Goal: Information Seeking & Learning: Learn about a topic

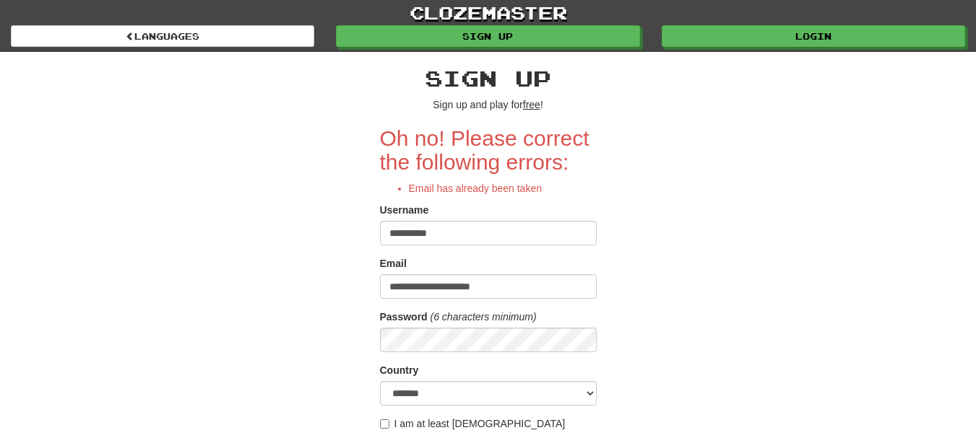
click at [698, 48] on div "clozemaster Languages Sign up Login Languages" at bounding box center [488, 26] width 954 height 52
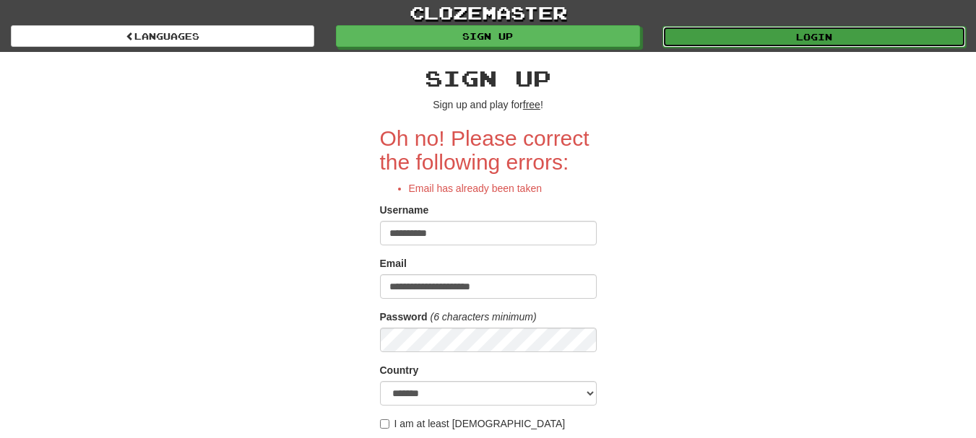
click at [698, 35] on link "Login" at bounding box center [813, 37] width 303 height 22
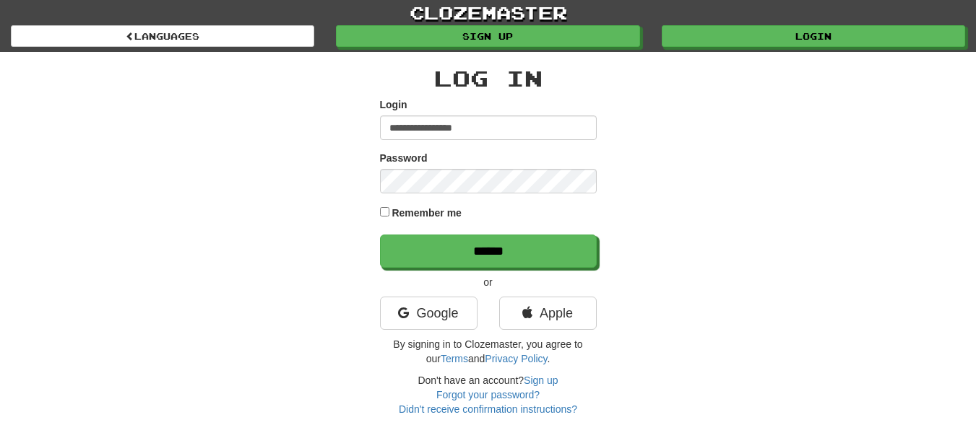
drag, startPoint x: 496, startPoint y: 127, endPoint x: 381, endPoint y: 117, distance: 115.3
click at [381, 117] on input "**********" at bounding box center [488, 128] width 217 height 25
type input "**********"
click at [393, 220] on label "Remember me" at bounding box center [427, 213] width 70 height 14
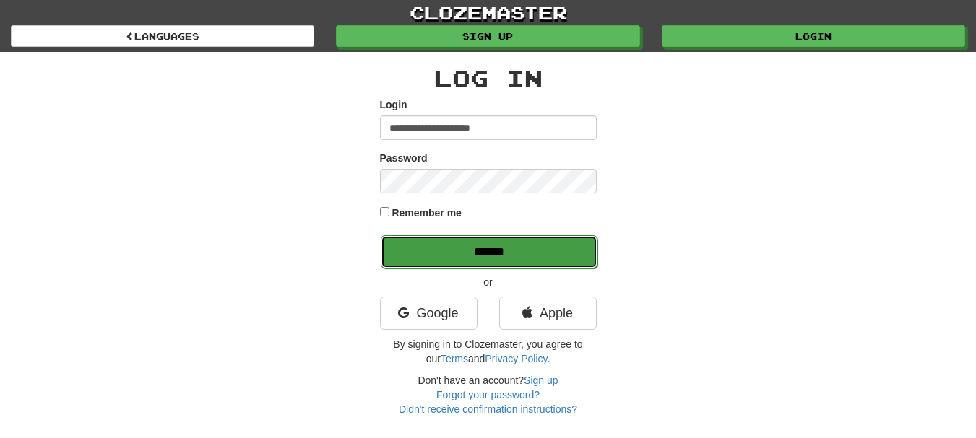
click at [399, 241] on input "******" at bounding box center [489, 251] width 217 height 33
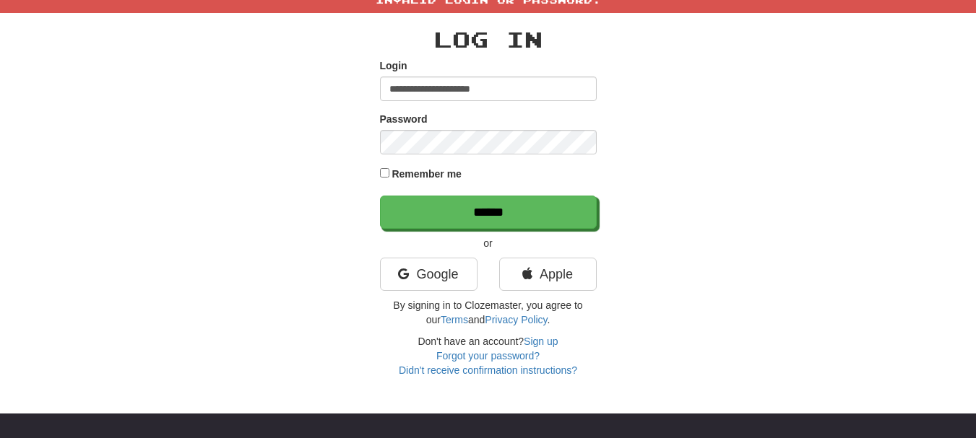
scroll to position [18, 0]
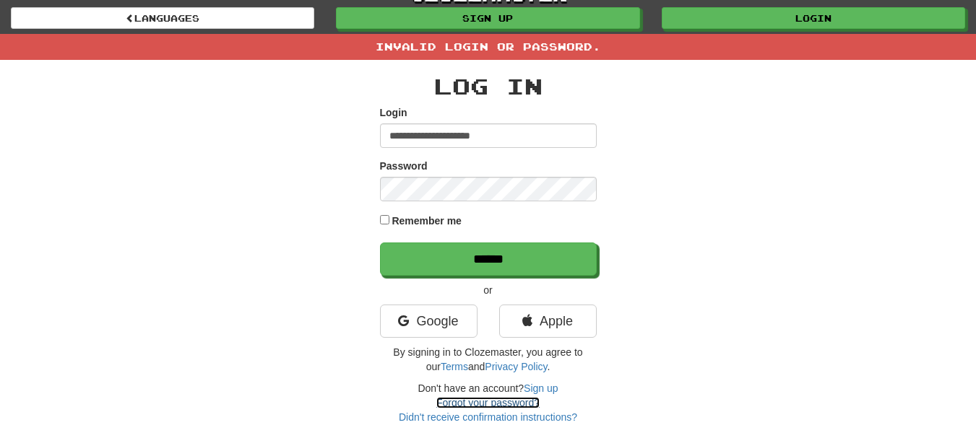
click at [515, 401] on link "Forgot your password?" at bounding box center [487, 403] width 103 height 12
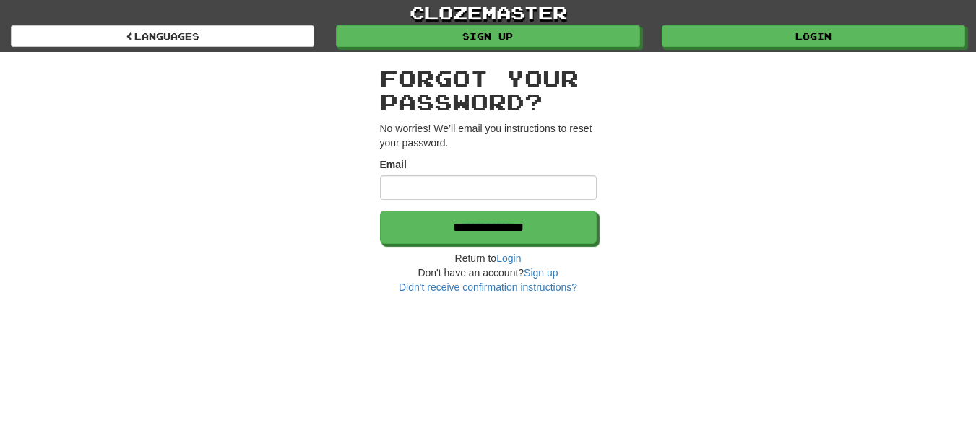
click at [540, 174] on div "Email" at bounding box center [488, 178] width 217 height 43
click at [546, 179] on input "Email" at bounding box center [488, 188] width 217 height 25
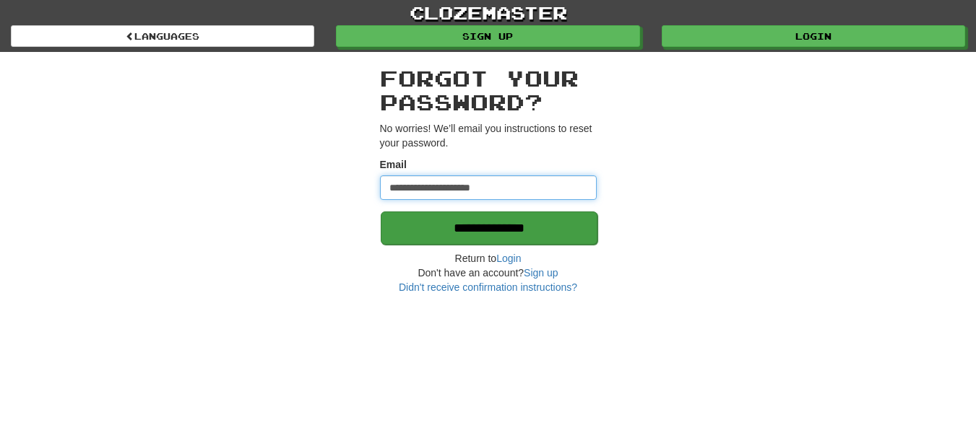
type input "**********"
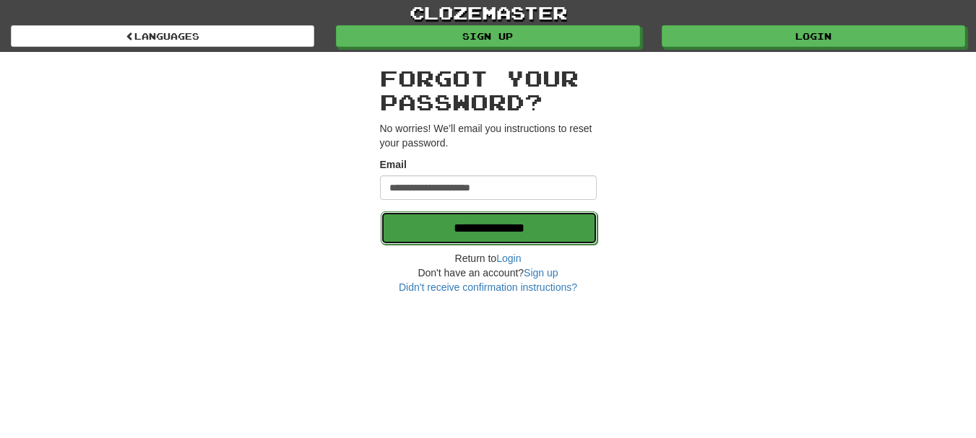
click at [550, 223] on input "**********" at bounding box center [489, 228] width 217 height 33
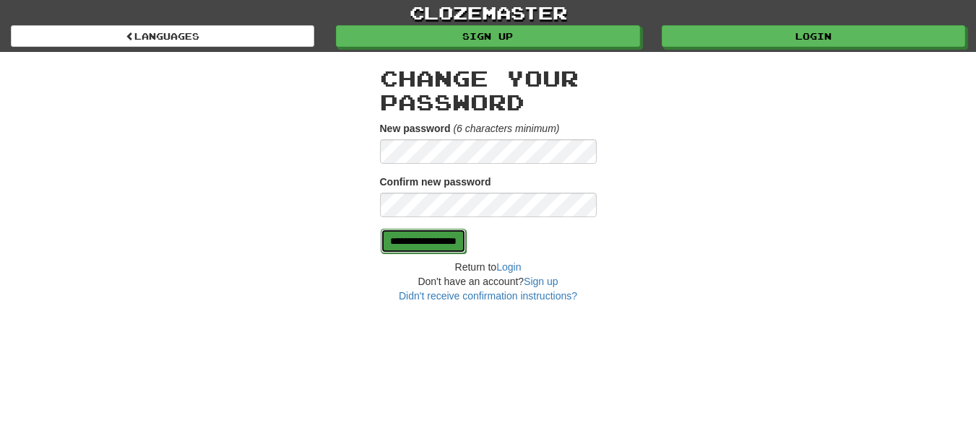
click at [415, 238] on input "**********" at bounding box center [423, 241] width 85 height 25
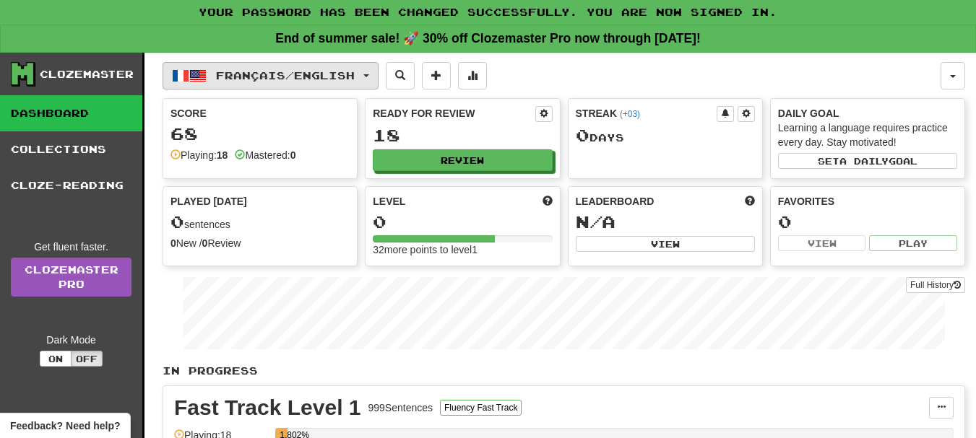
click at [347, 74] on span "Français / English" at bounding box center [285, 75] width 139 height 12
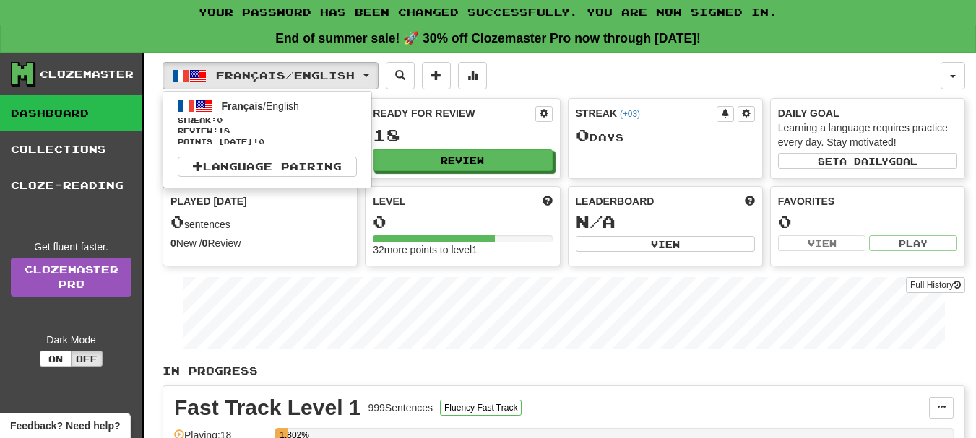
click at [553, 71] on div "Français / English Français / English Streak: 0 Review: 18 Points [DATE]: 0 Lan…" at bounding box center [552, 75] width 778 height 27
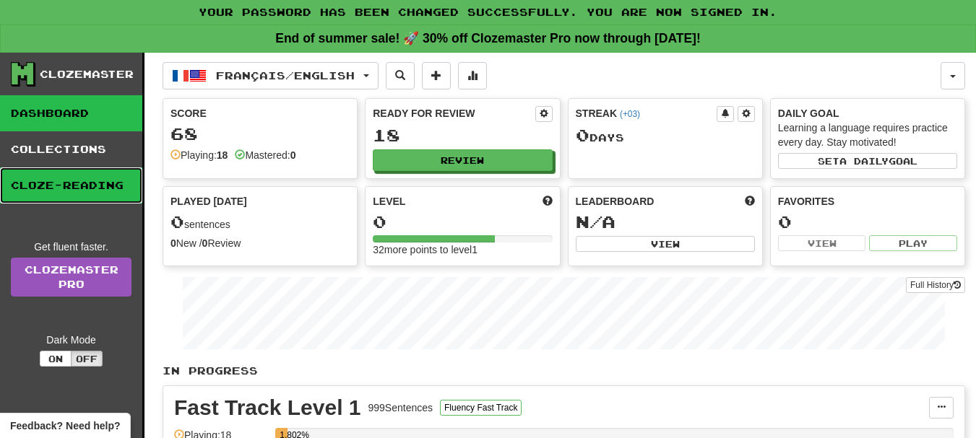
click at [85, 191] on link "Cloze-Reading" at bounding box center [71, 186] width 142 height 36
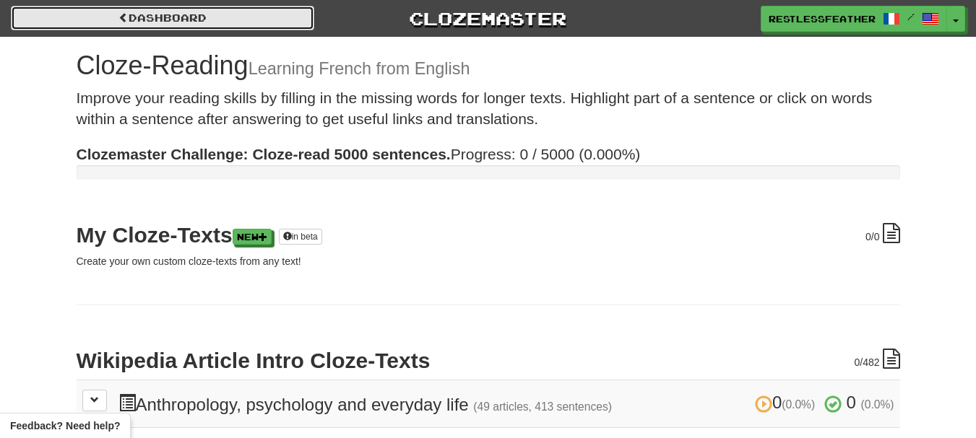
click at [272, 12] on link "Dashboard" at bounding box center [162, 18] width 303 height 25
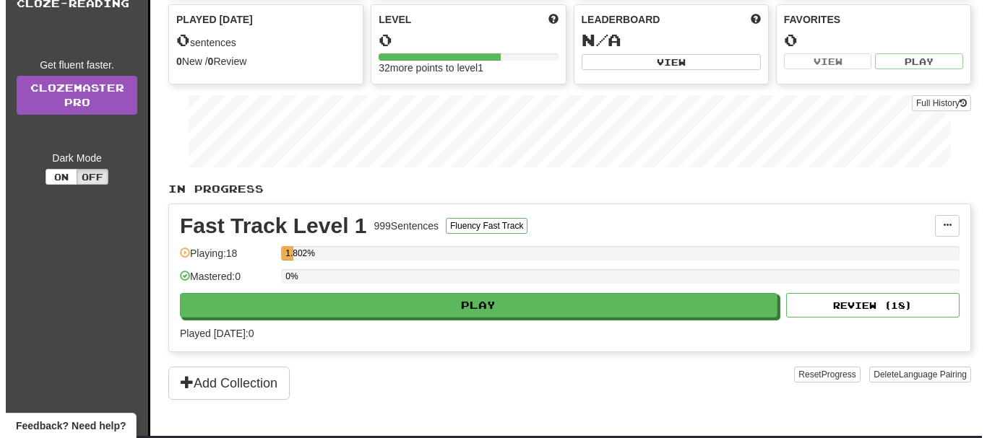
scroll to position [180, 0]
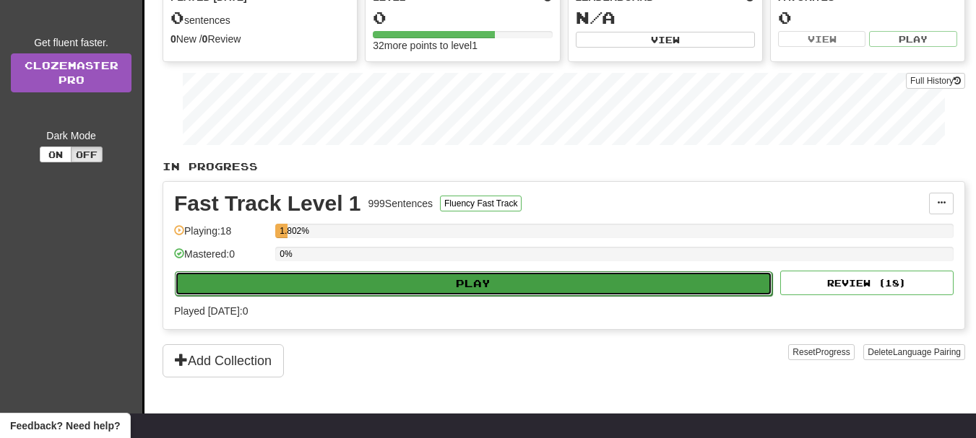
click at [590, 279] on button "Play" at bounding box center [473, 284] width 597 height 25
select select "**"
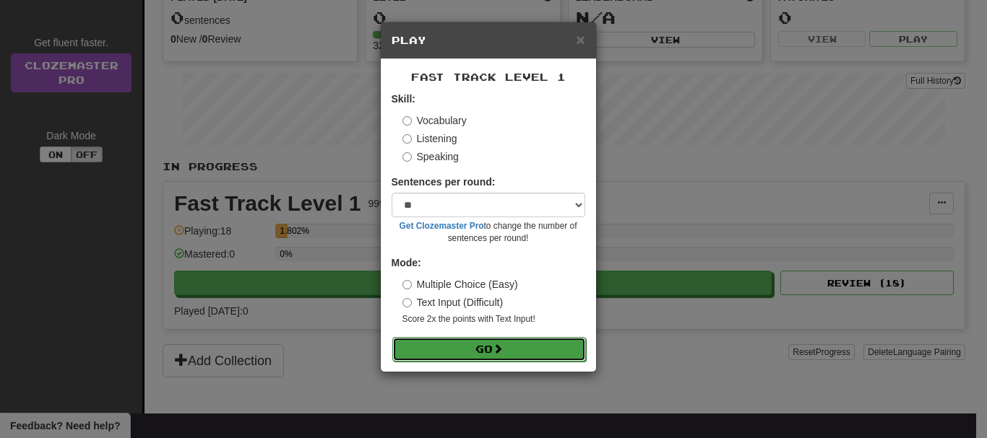
click at [529, 340] on button "Go" at bounding box center [489, 349] width 194 height 25
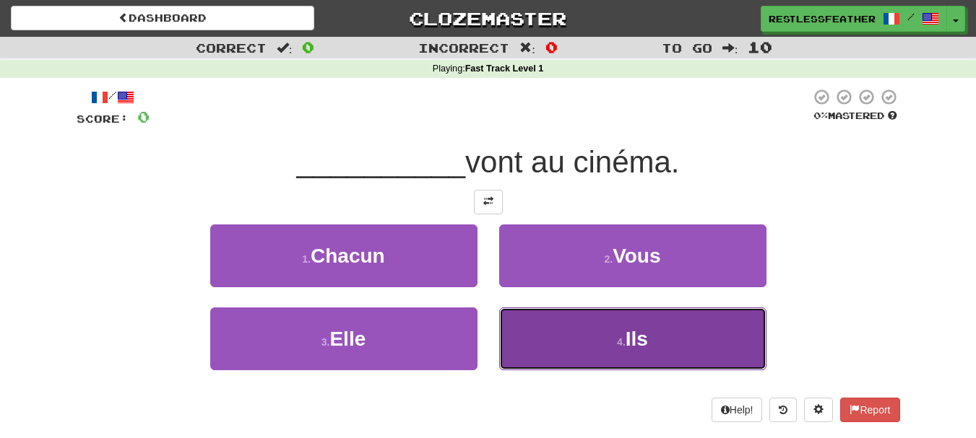
click at [642, 318] on button "4 . Ils" at bounding box center [632, 339] width 267 height 63
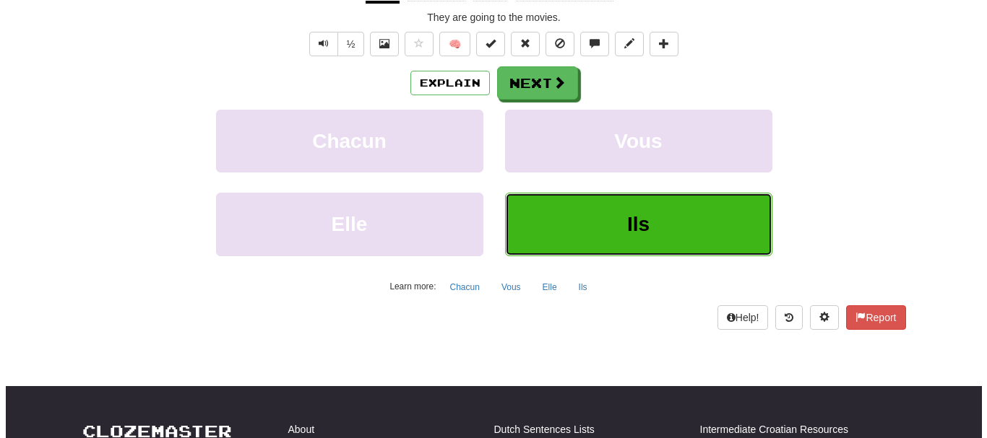
scroll to position [22, 0]
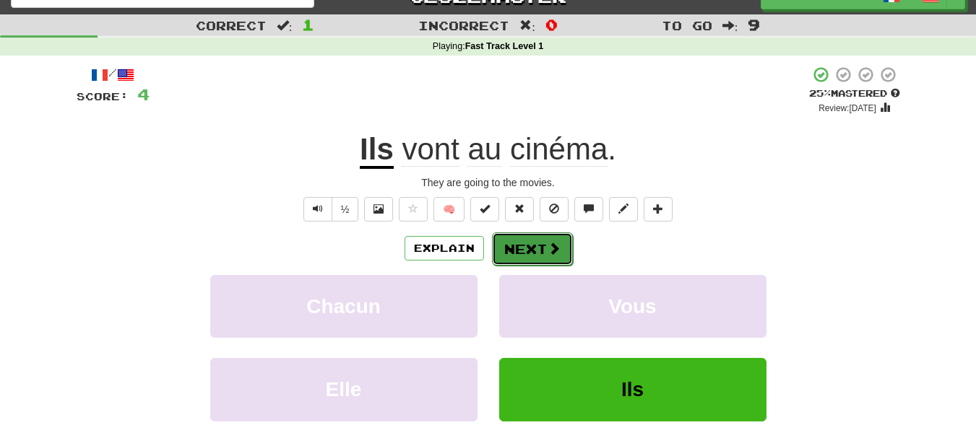
click at [550, 242] on span at bounding box center [554, 248] width 13 height 13
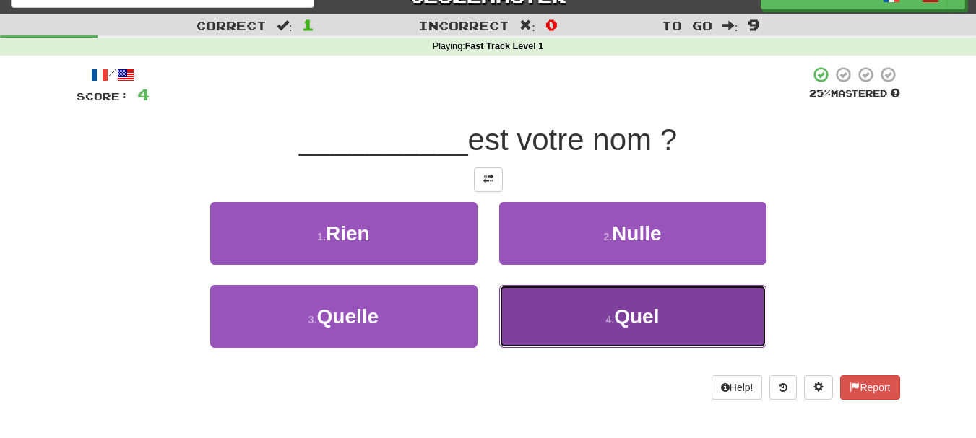
click at [547, 300] on button "4 . Quel" at bounding box center [632, 316] width 267 height 63
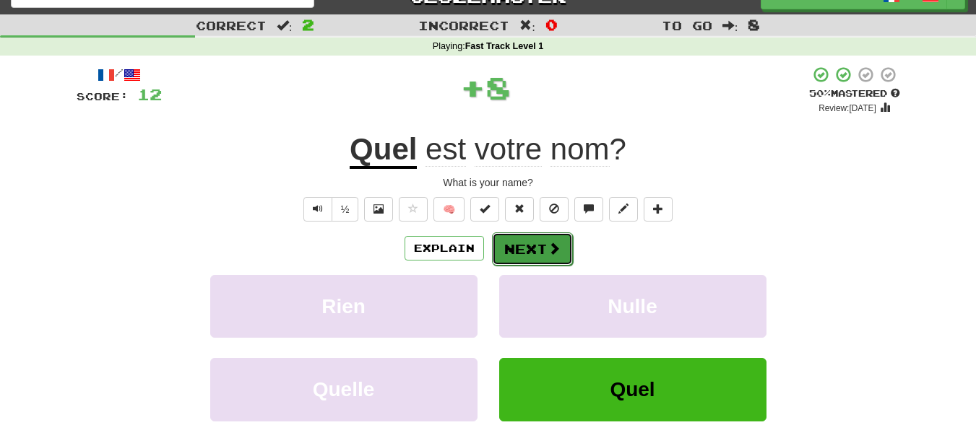
click at [542, 259] on button "Next" at bounding box center [532, 249] width 81 height 33
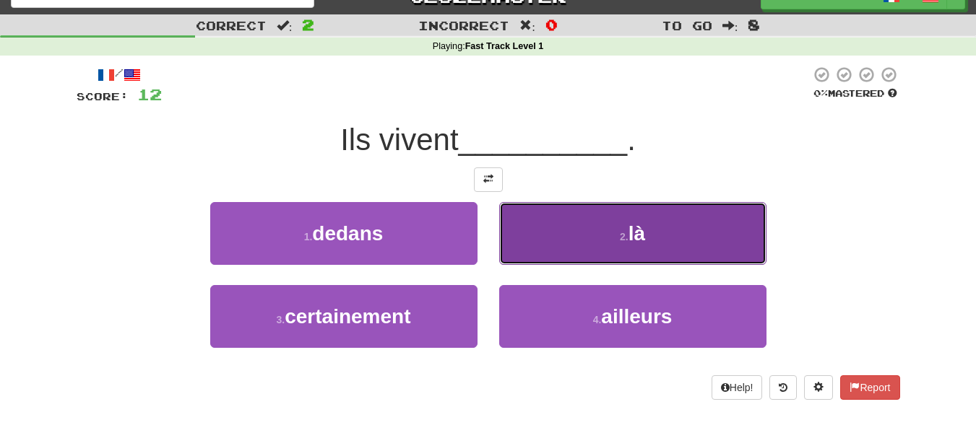
click at [587, 217] on button "2 . là" at bounding box center [632, 233] width 267 height 63
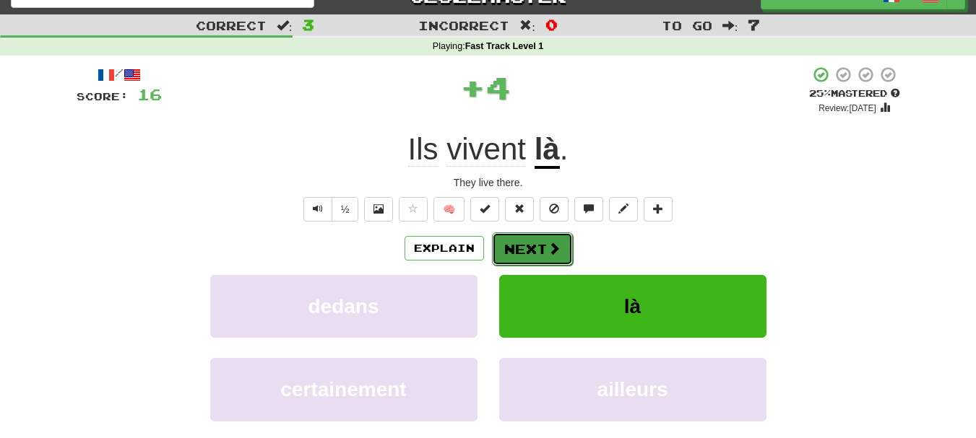
click at [548, 258] on button "Next" at bounding box center [532, 249] width 81 height 33
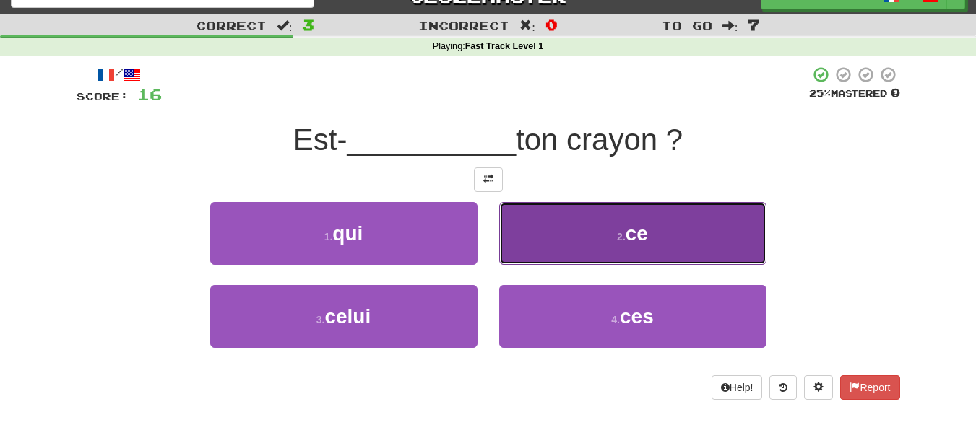
click at [600, 239] on button "2 . ce" at bounding box center [632, 233] width 267 height 63
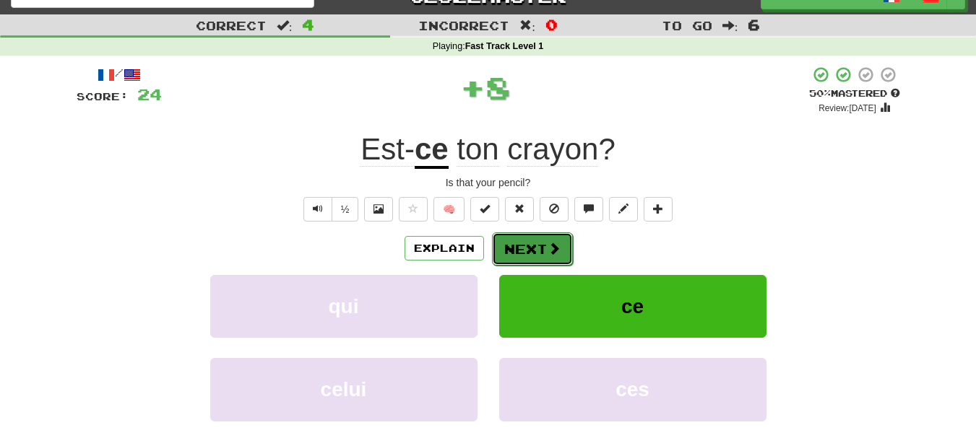
click at [538, 251] on button "Next" at bounding box center [532, 249] width 81 height 33
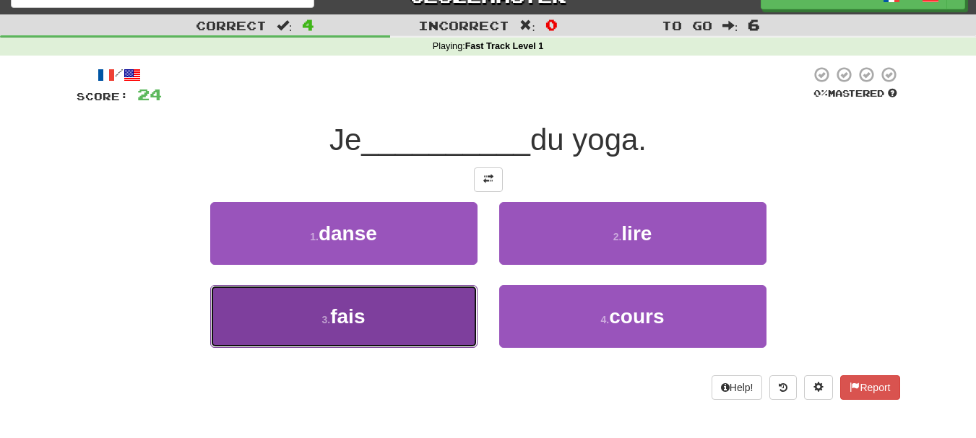
click at [448, 323] on button "3 . fais" at bounding box center [343, 316] width 267 height 63
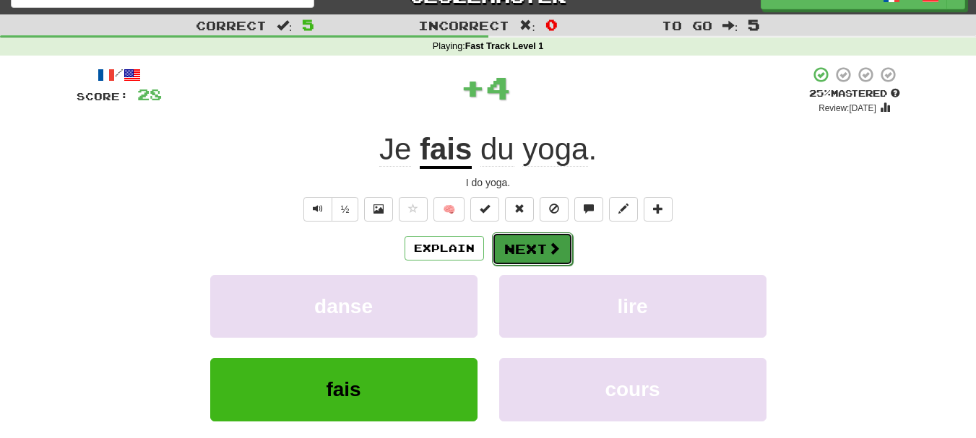
click at [533, 259] on button "Next" at bounding box center [532, 249] width 81 height 33
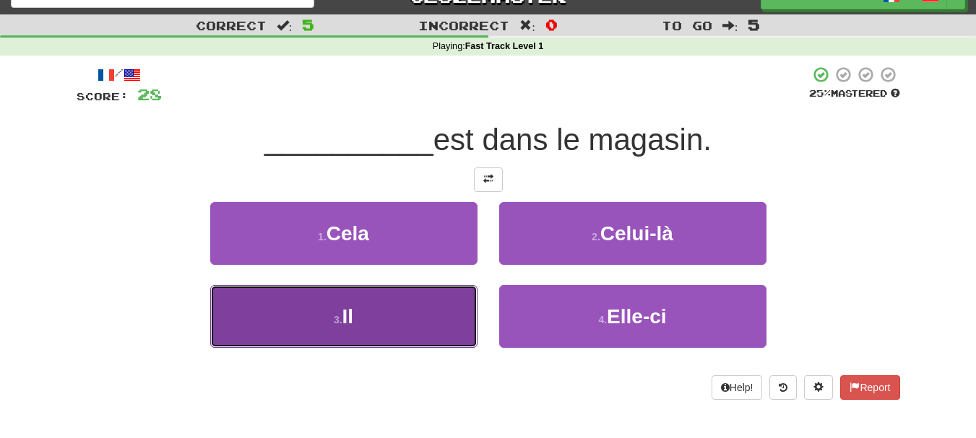
click at [446, 303] on button "3 . Il" at bounding box center [343, 316] width 267 height 63
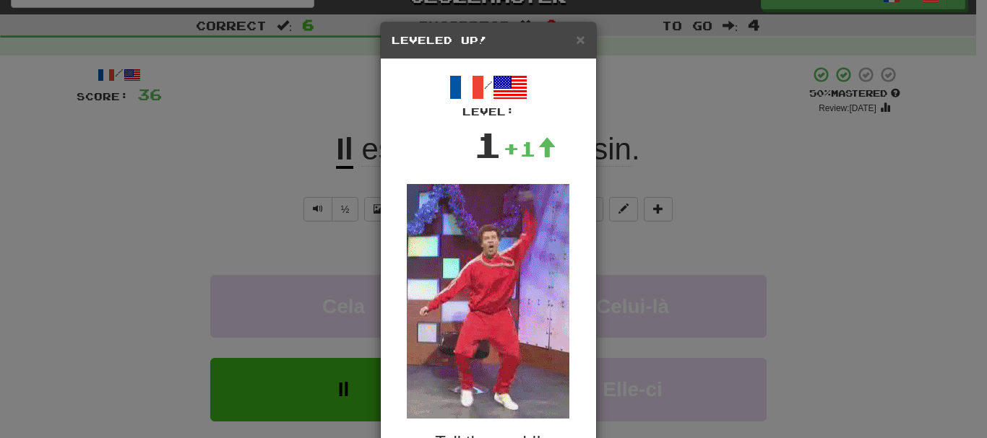
click at [542, 251] on img at bounding box center [488, 301] width 163 height 235
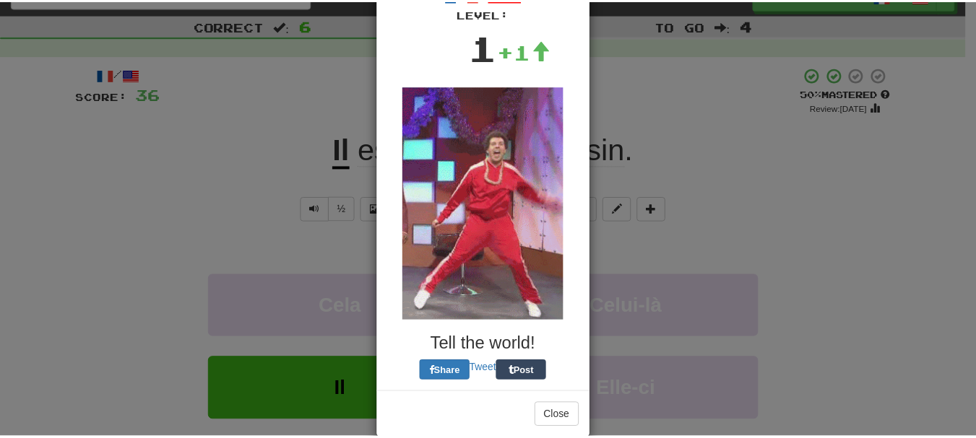
scroll to position [121, 0]
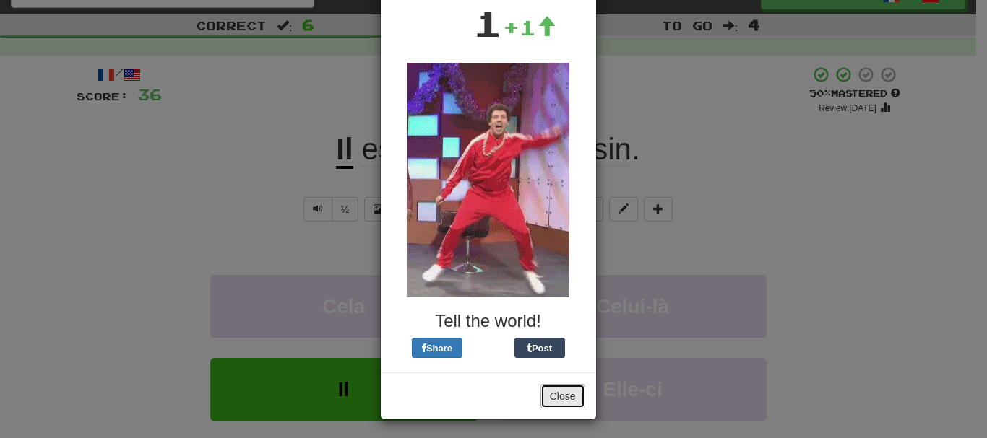
click at [549, 395] on button "Close" at bounding box center [562, 396] width 45 height 25
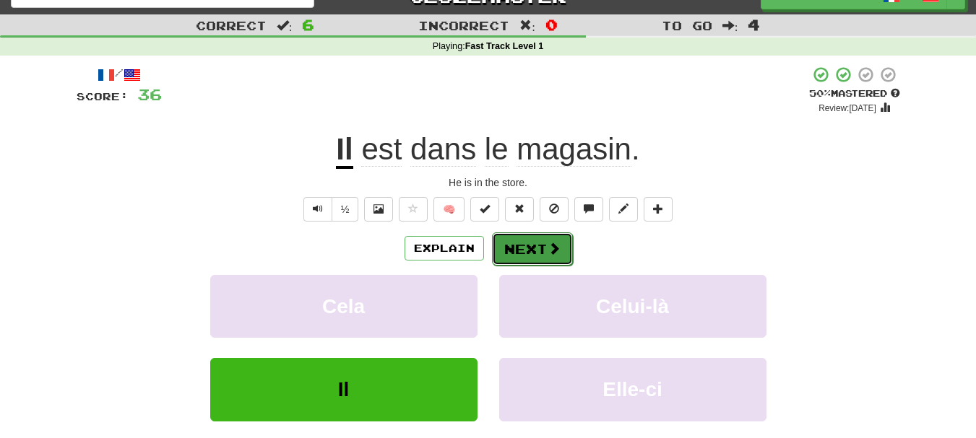
click at [544, 251] on button "Next" at bounding box center [532, 249] width 81 height 33
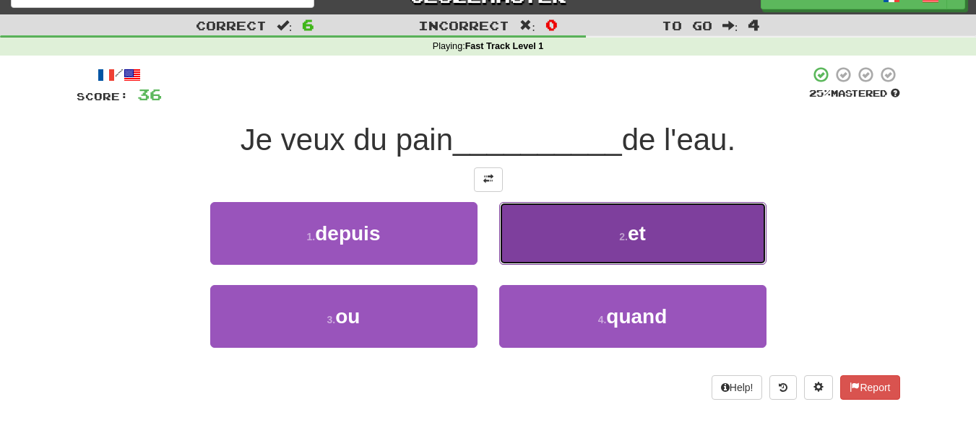
click at [606, 215] on button "2 . et" at bounding box center [632, 233] width 267 height 63
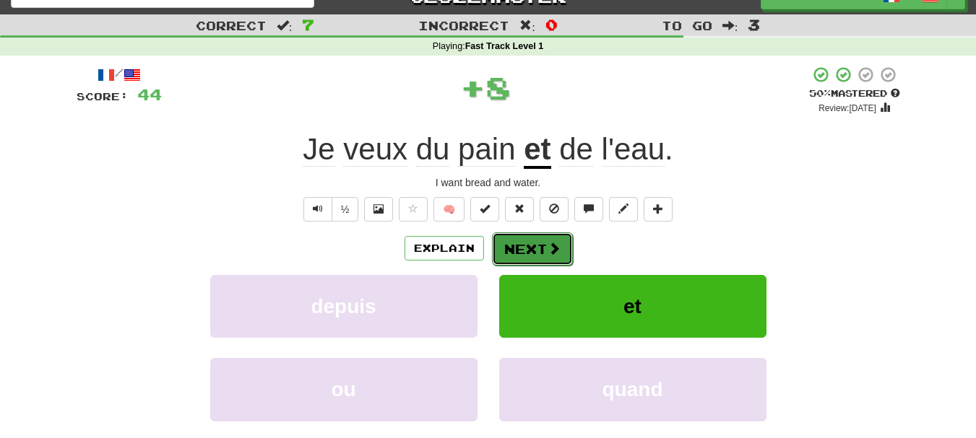
click at [550, 243] on span at bounding box center [554, 248] width 13 height 13
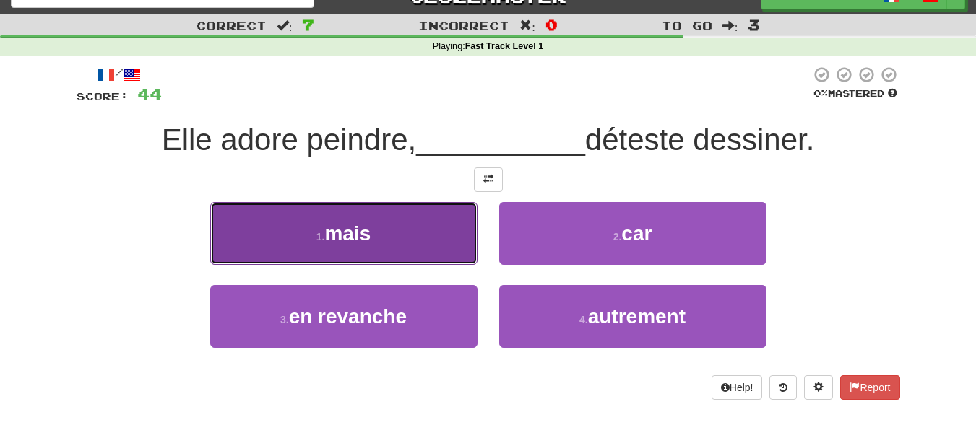
click at [435, 249] on button "1 . mais" at bounding box center [343, 233] width 267 height 63
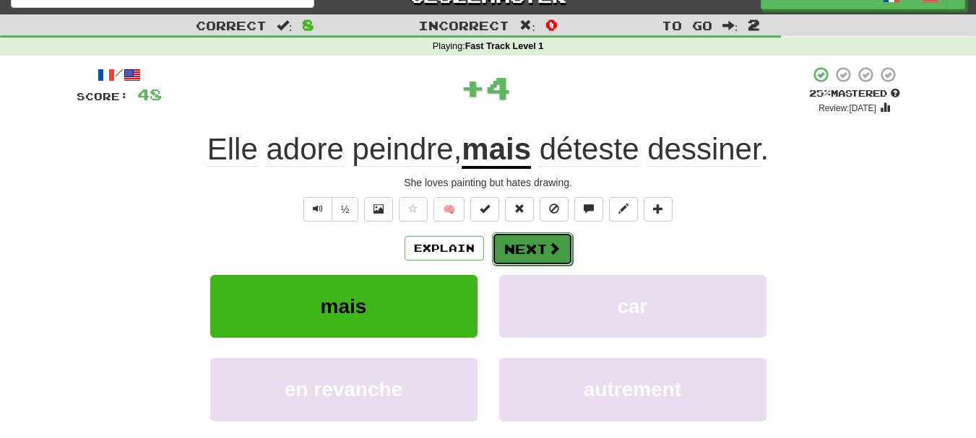
click at [529, 233] on button "Next" at bounding box center [532, 249] width 81 height 33
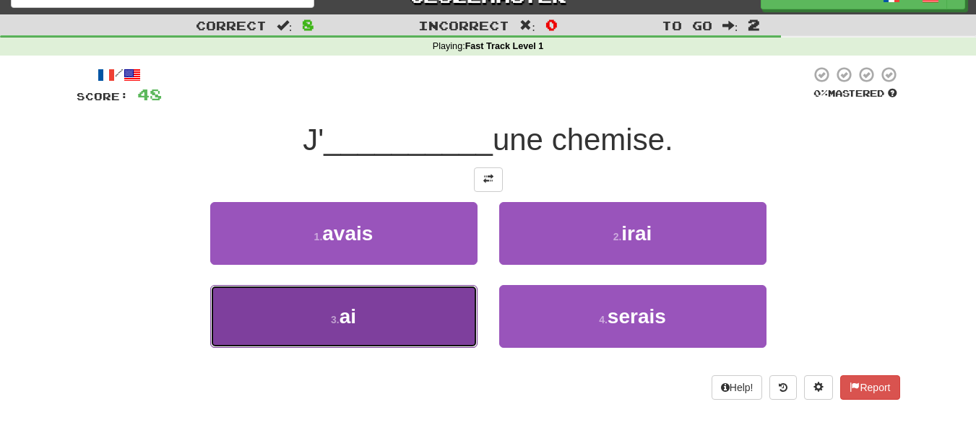
click at [413, 322] on button "3 . ai" at bounding box center [343, 316] width 267 height 63
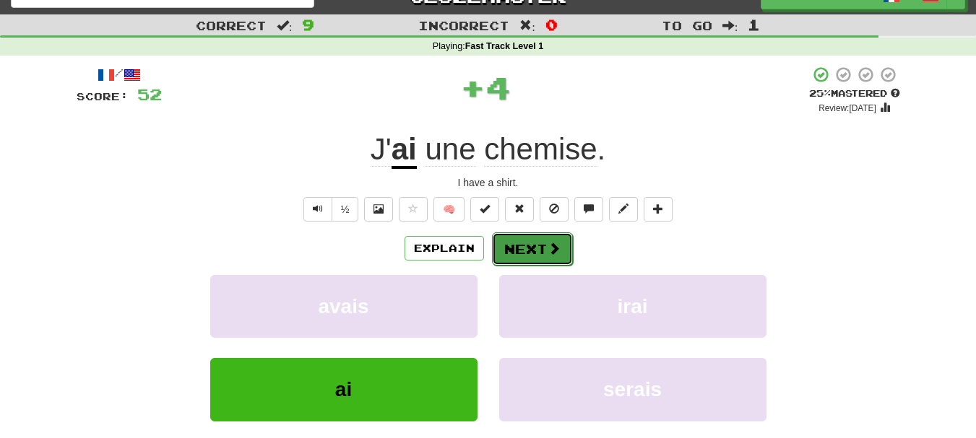
click at [516, 245] on button "Next" at bounding box center [532, 249] width 81 height 33
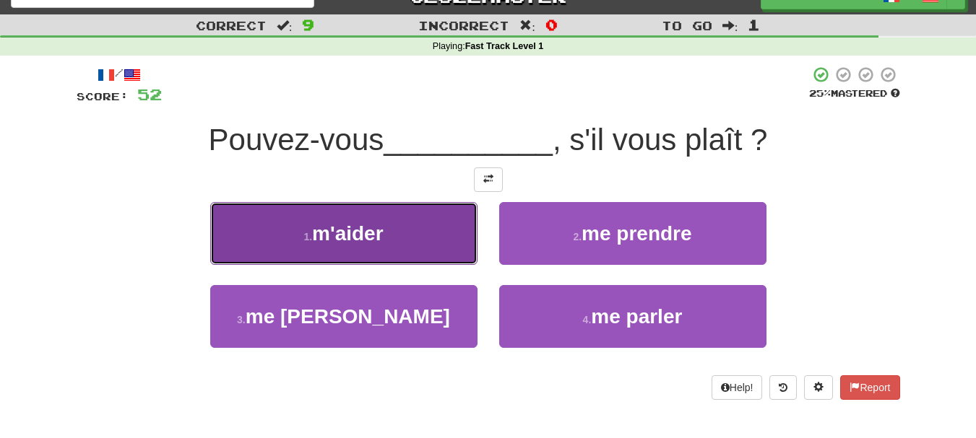
click at [452, 259] on button "1 . m'aider" at bounding box center [343, 233] width 267 height 63
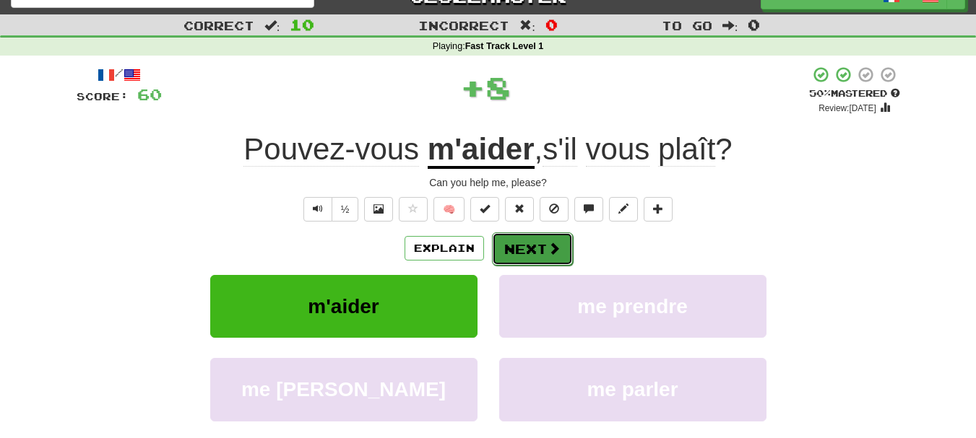
click at [517, 251] on button "Next" at bounding box center [532, 249] width 81 height 33
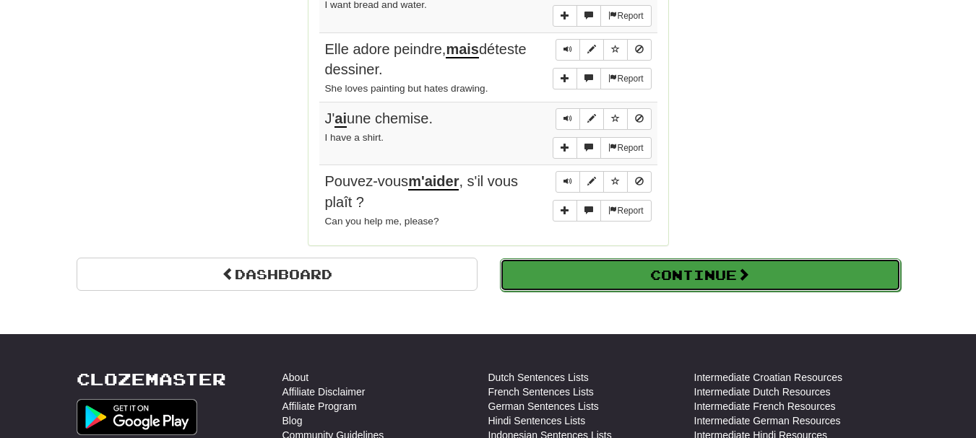
click at [866, 274] on button "Continue" at bounding box center [700, 275] width 401 height 33
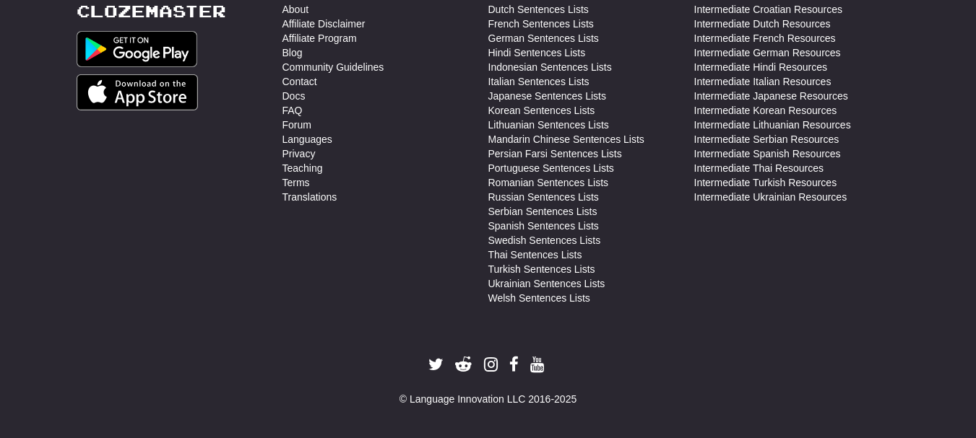
scroll to position [517, 0]
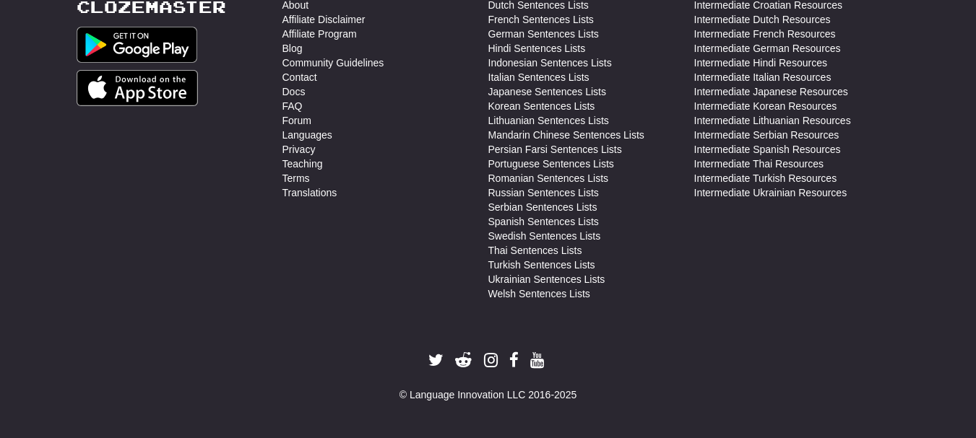
click at [953, 285] on footer "Clozemaster About Affiliate Disclaimer Affiliate Program Blog Community Guideli…" at bounding box center [488, 200] width 976 height 477
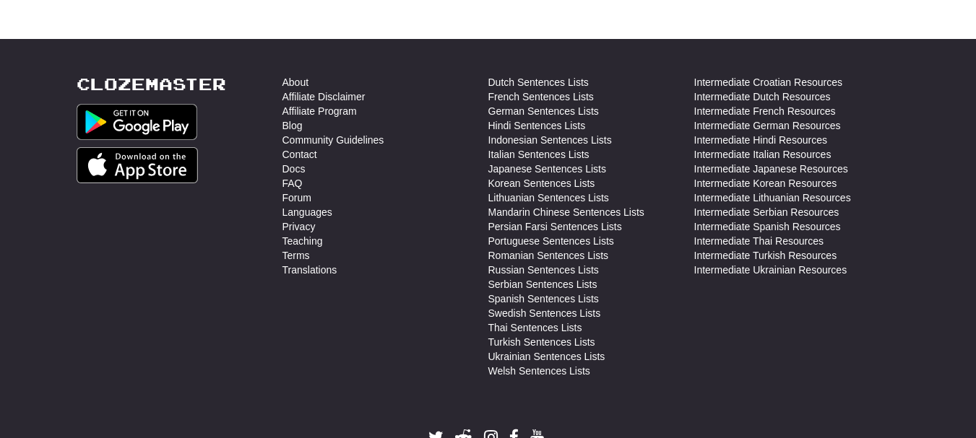
scroll to position [405, 0]
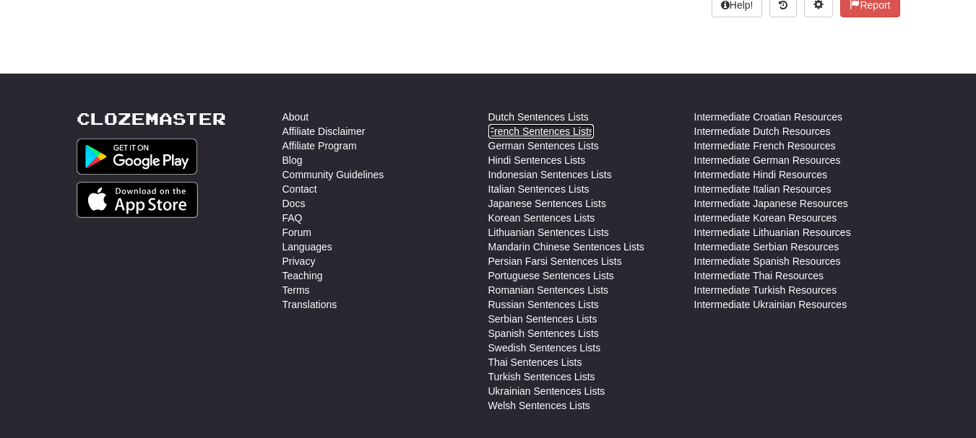
click at [545, 133] on link "French Sentences Lists" at bounding box center [540, 131] width 105 height 14
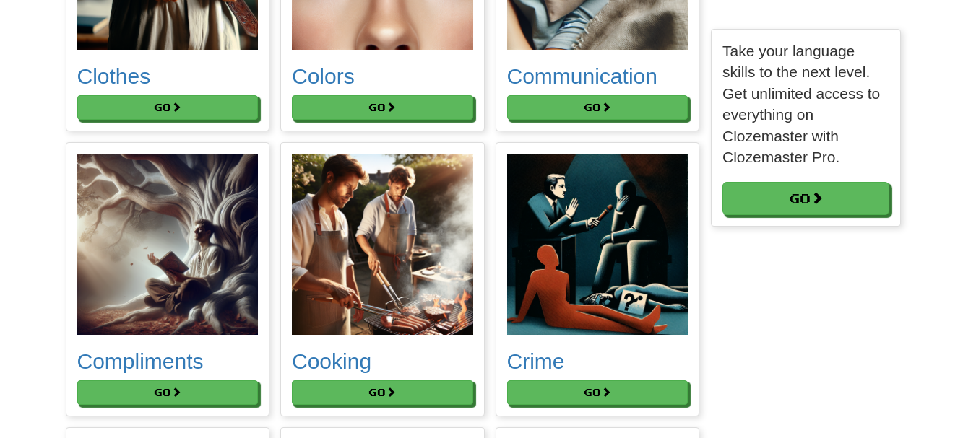
scroll to position [8250, 845]
